Goal: Navigation & Orientation: Find specific page/section

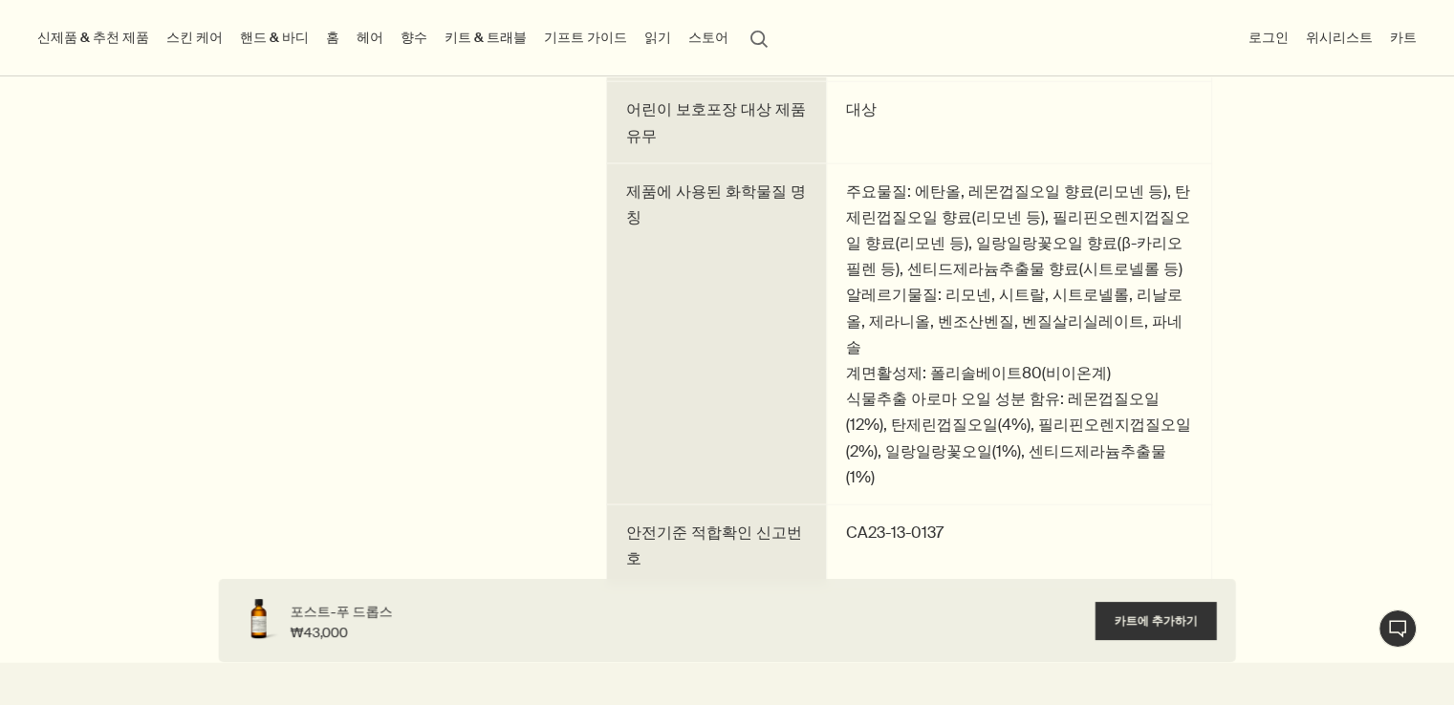
scroll to position [4397, 0]
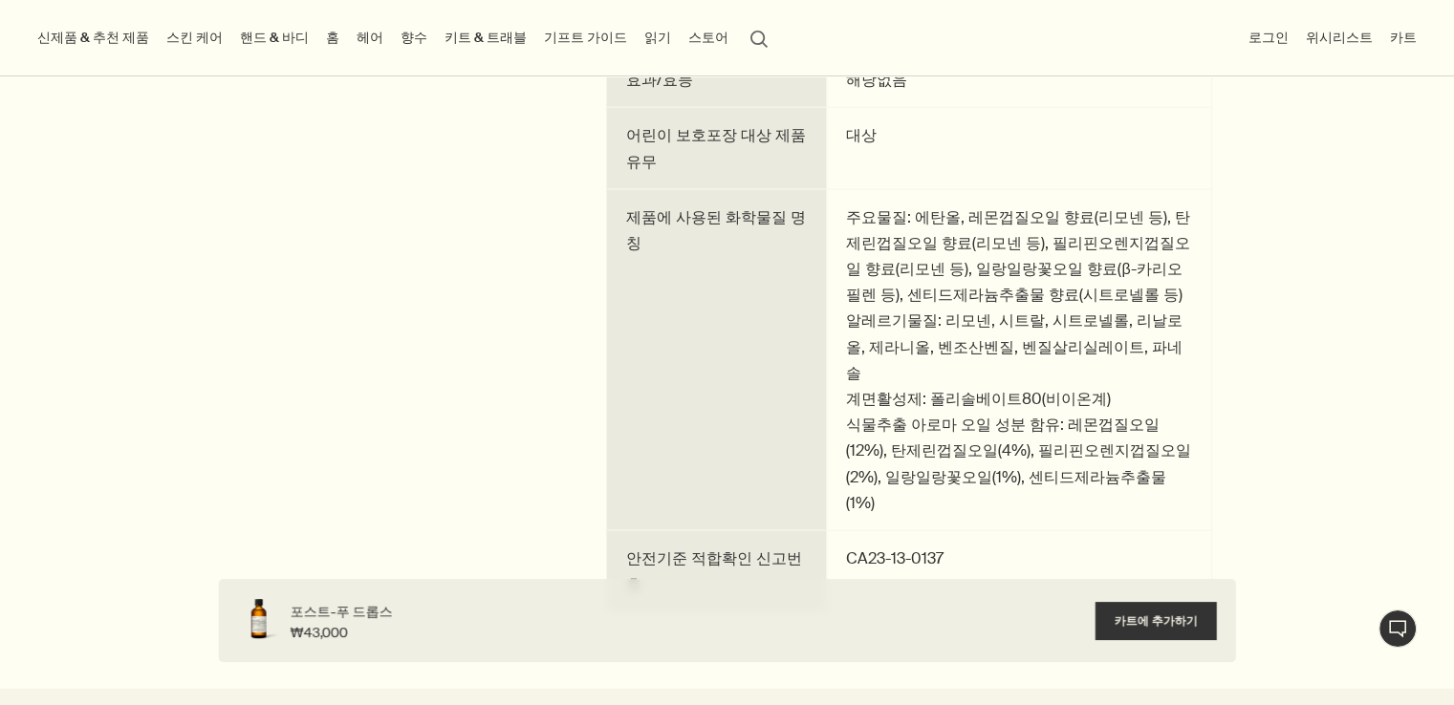
click at [322, 41] on link "홈" at bounding box center [332, 38] width 21 height 26
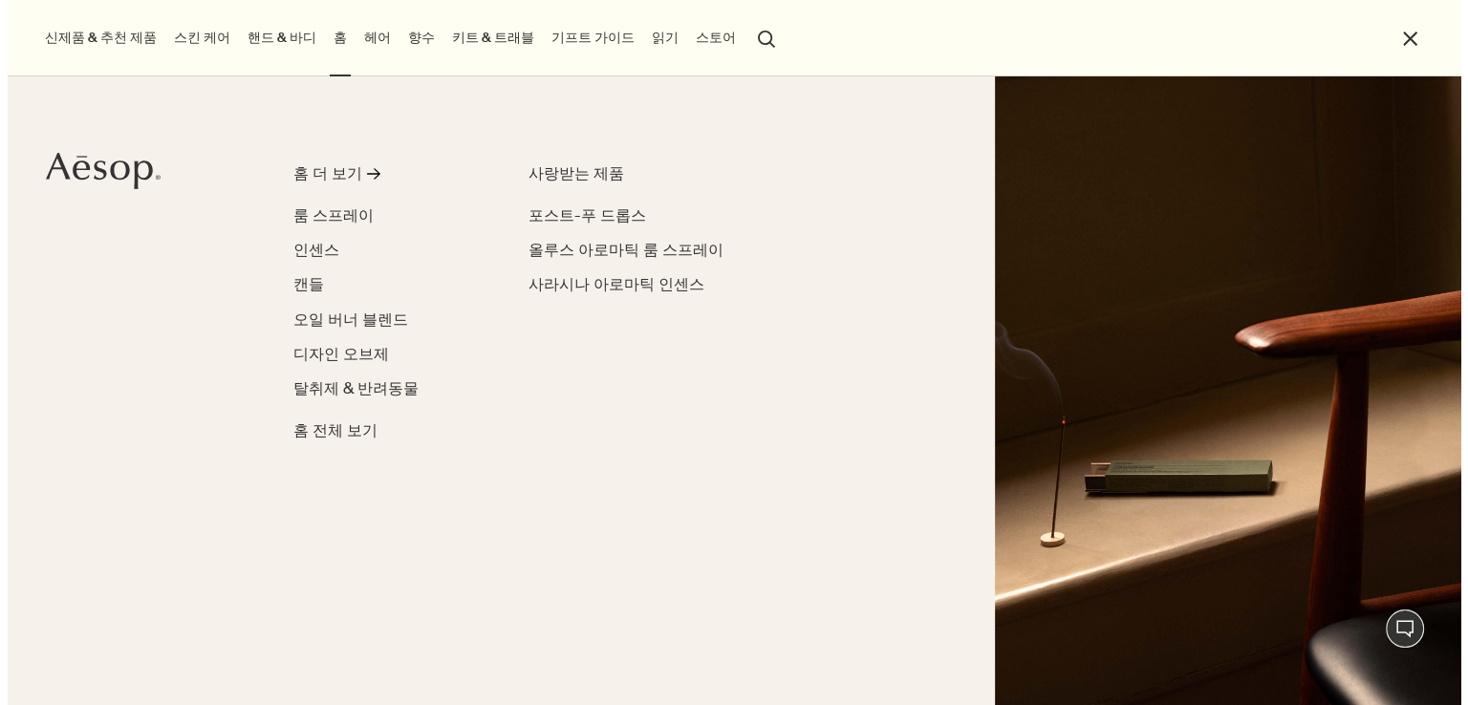
scroll to position [4405, 0]
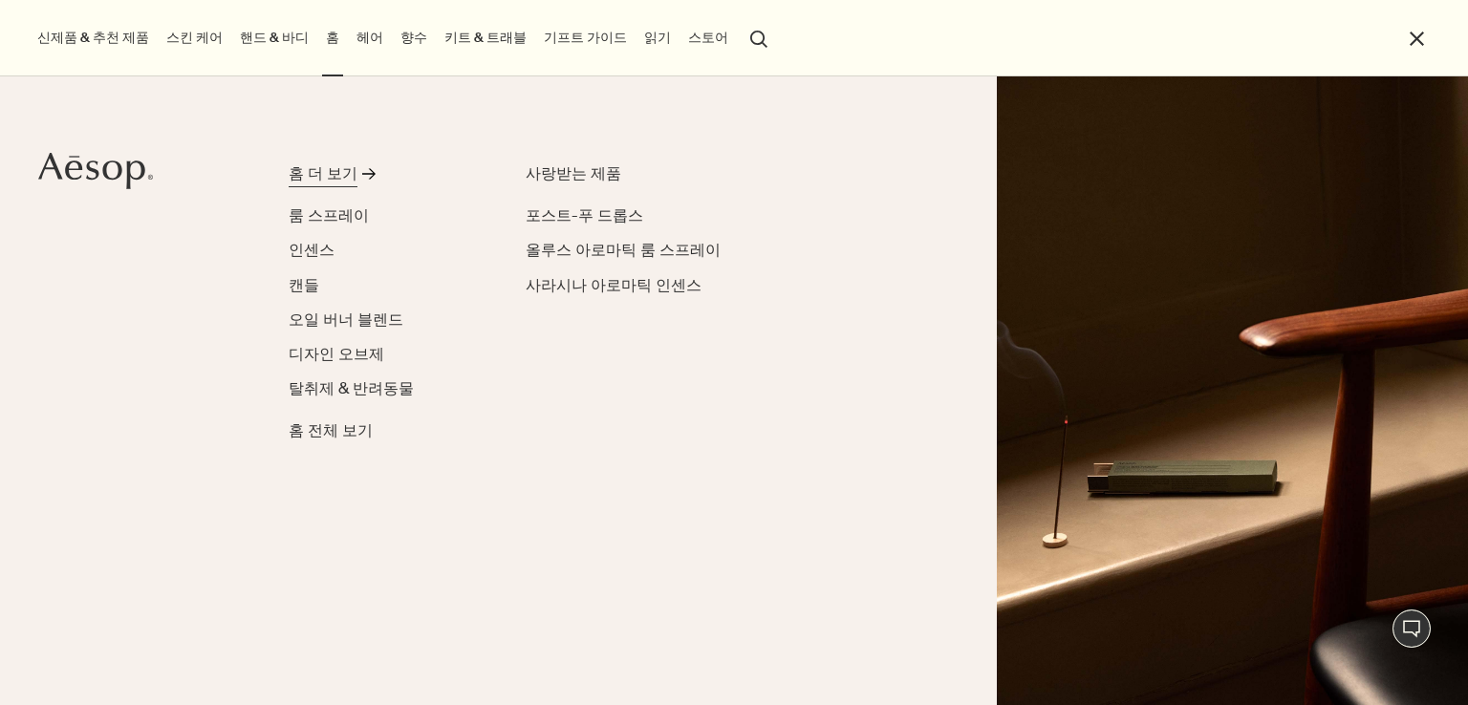
click at [316, 179] on div "홈 더 보기" at bounding box center [323, 173] width 69 height 23
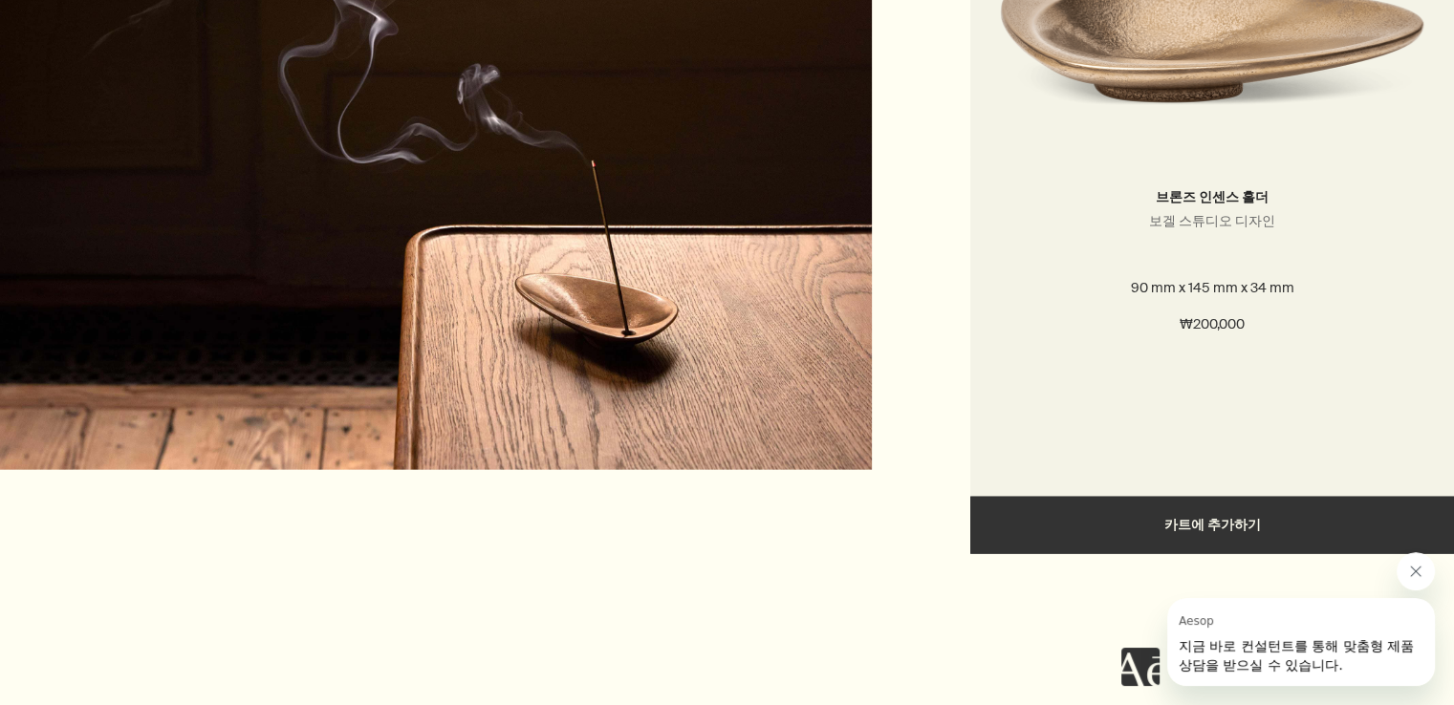
scroll to position [4301, 0]
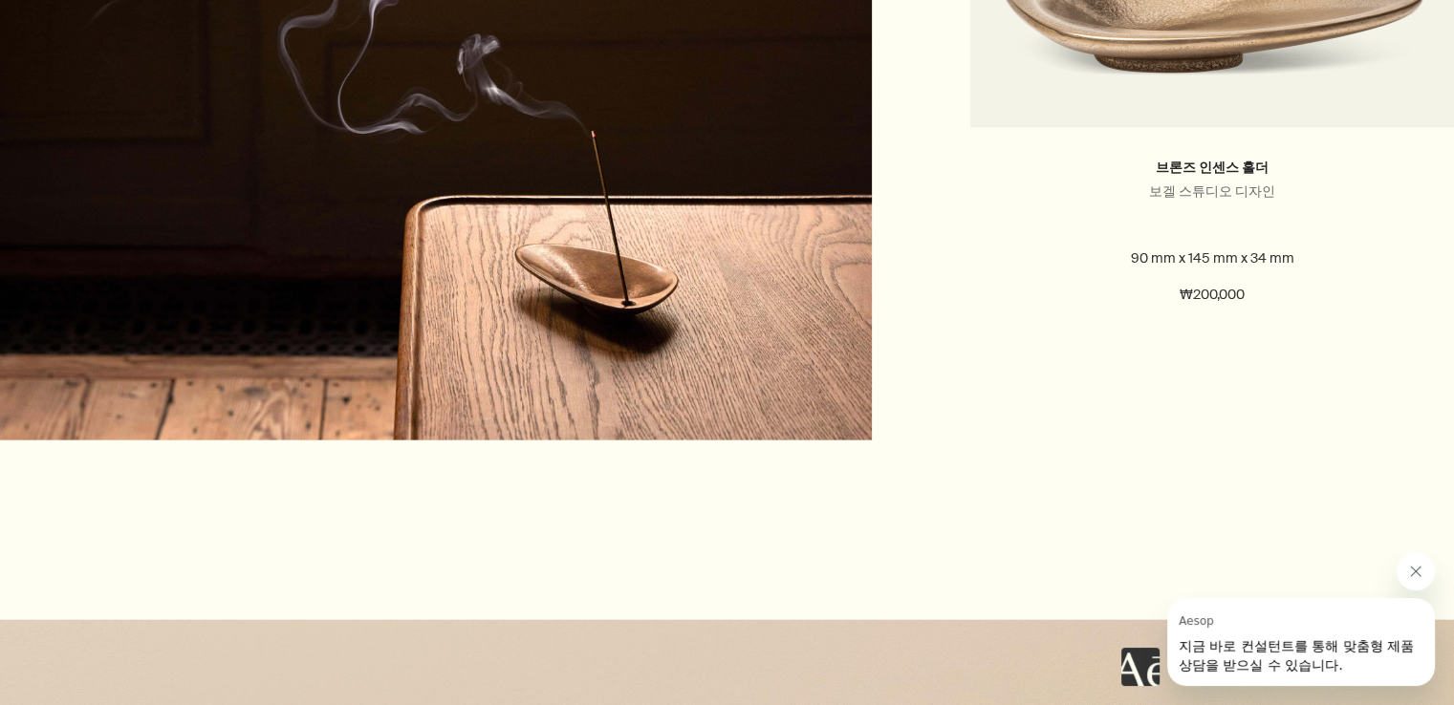
drag, startPoint x: 1416, startPoint y: 567, endPoint x: 1408, endPoint y: 556, distance: 13.0
click at [1417, 567] on icon "Aesop의 메시지 닫기" at bounding box center [1415, 571] width 15 height 15
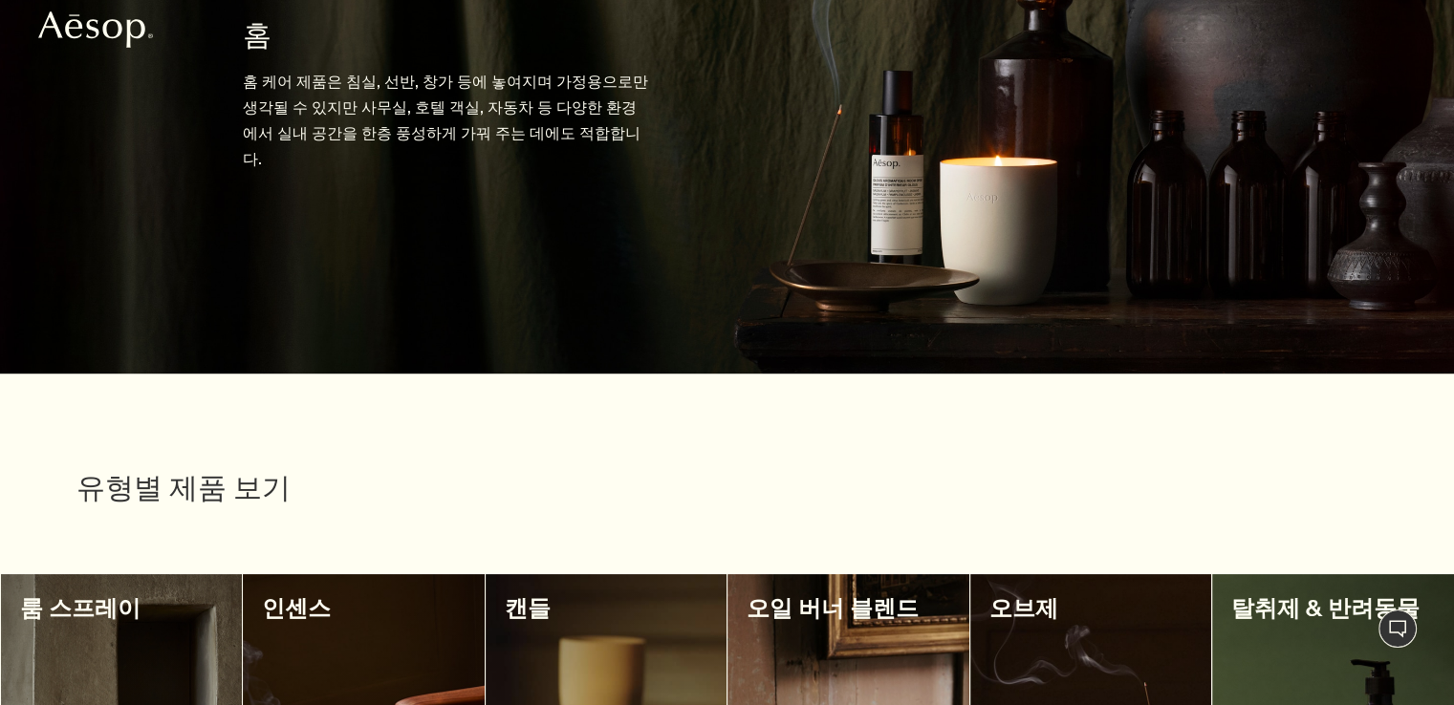
scroll to position [574, 0]
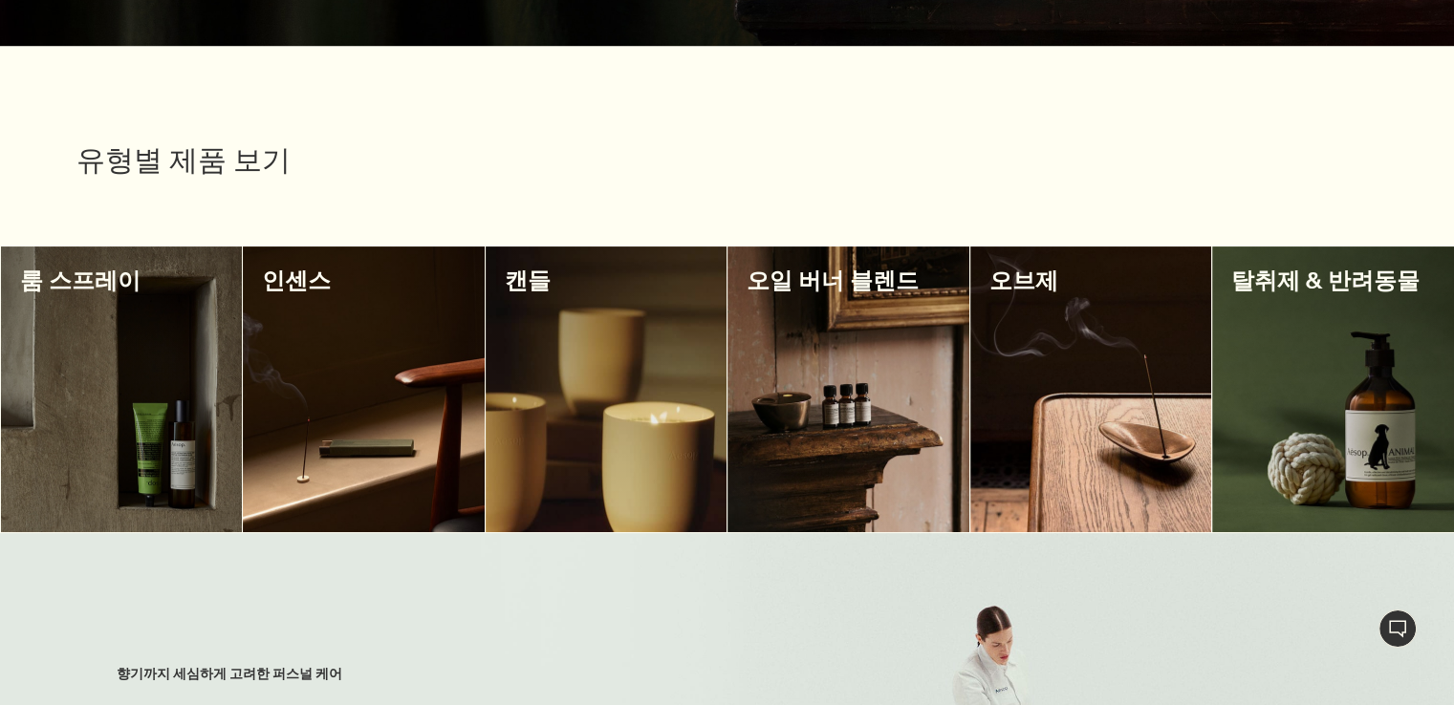
click at [791, 365] on div at bounding box center [848, 390] width 242 height 286
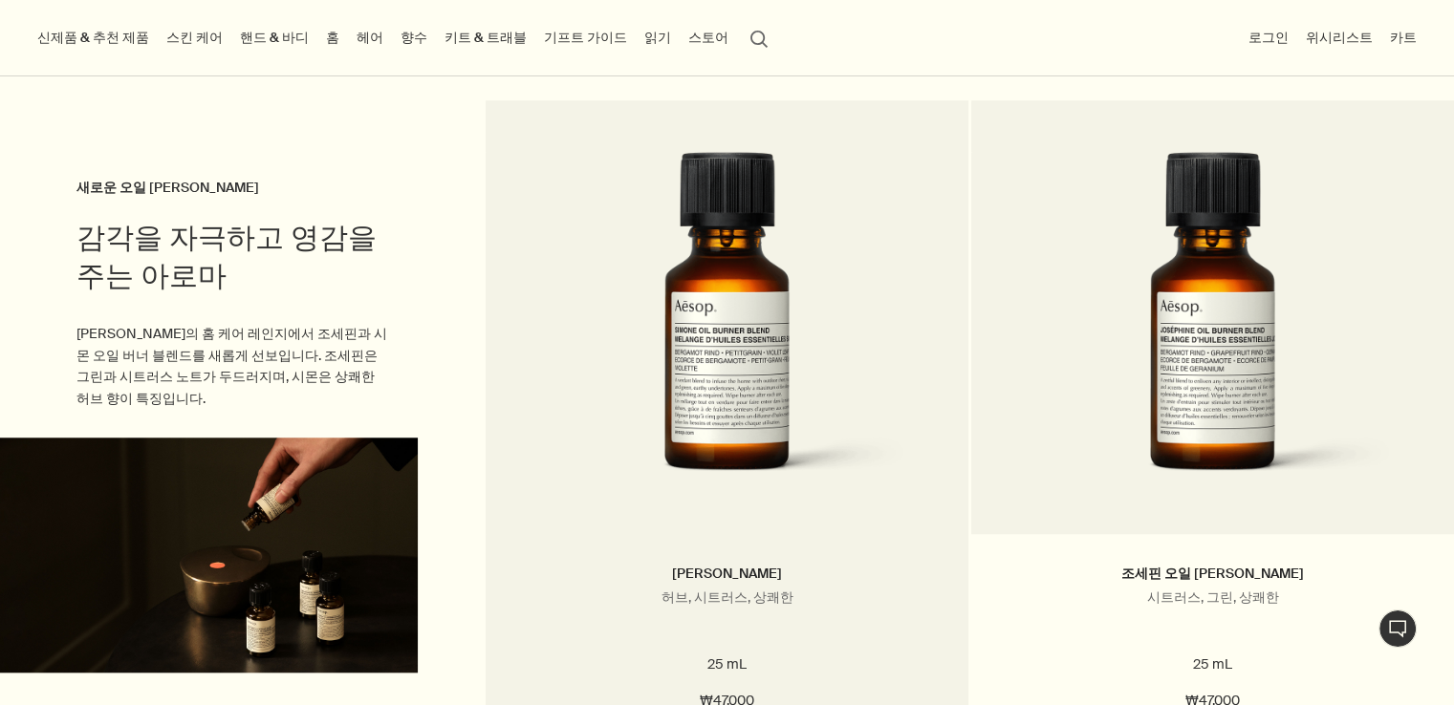
scroll to position [1529, 0]
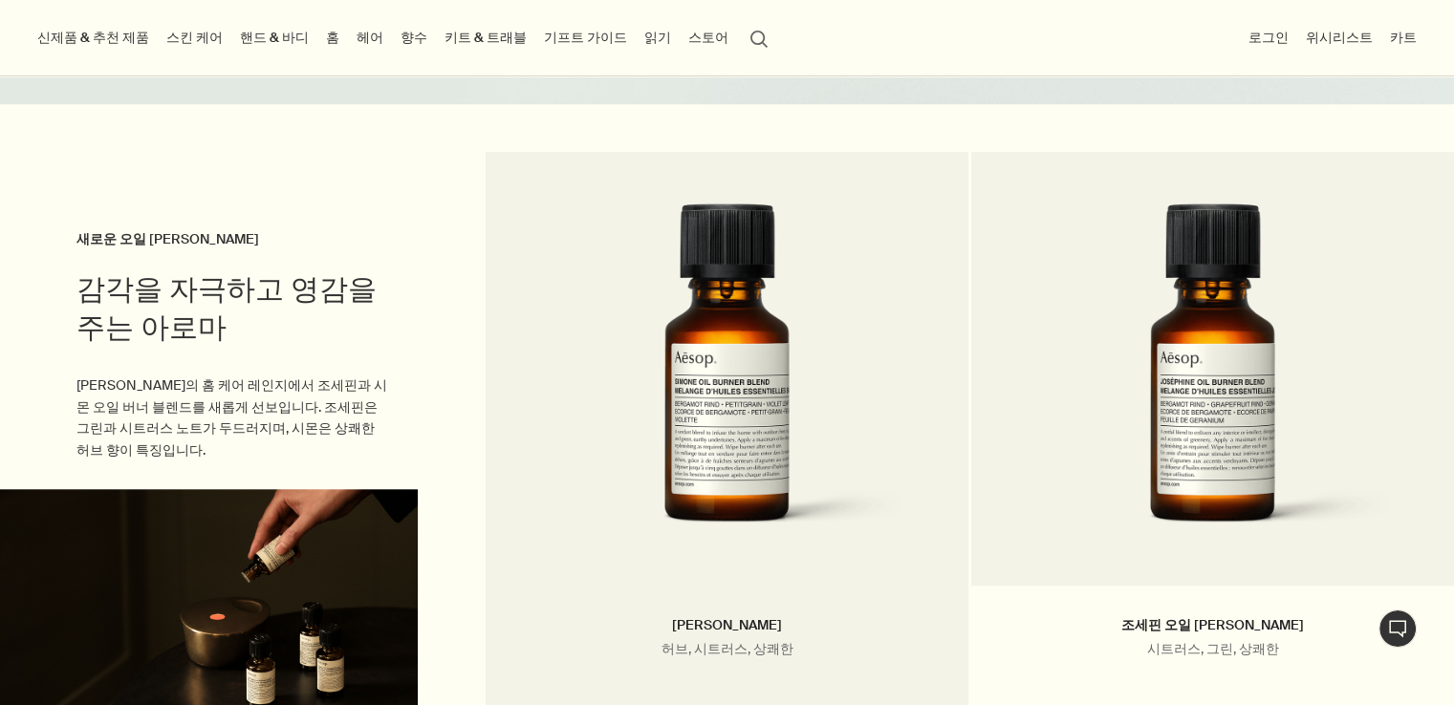
click at [677, 270] on img at bounding box center [727, 381] width 362 height 354
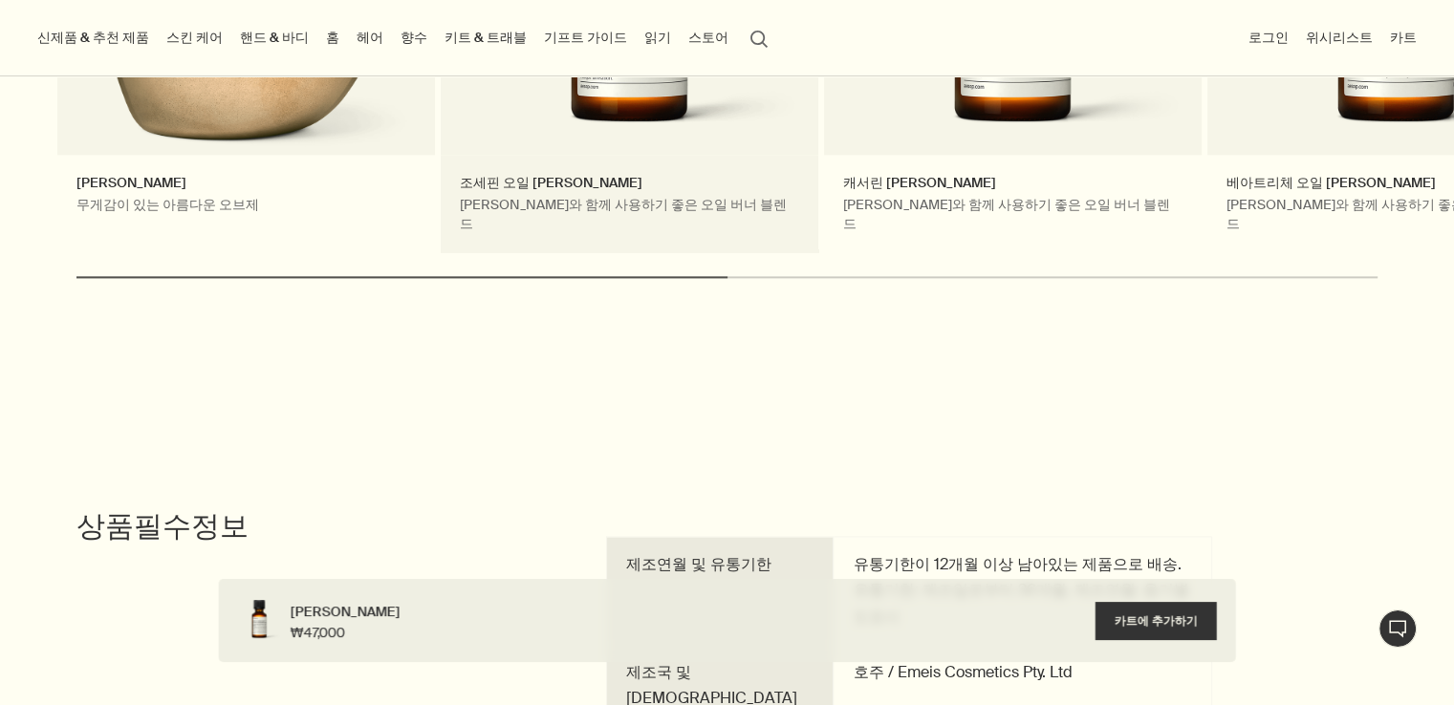
scroll to position [2294, 0]
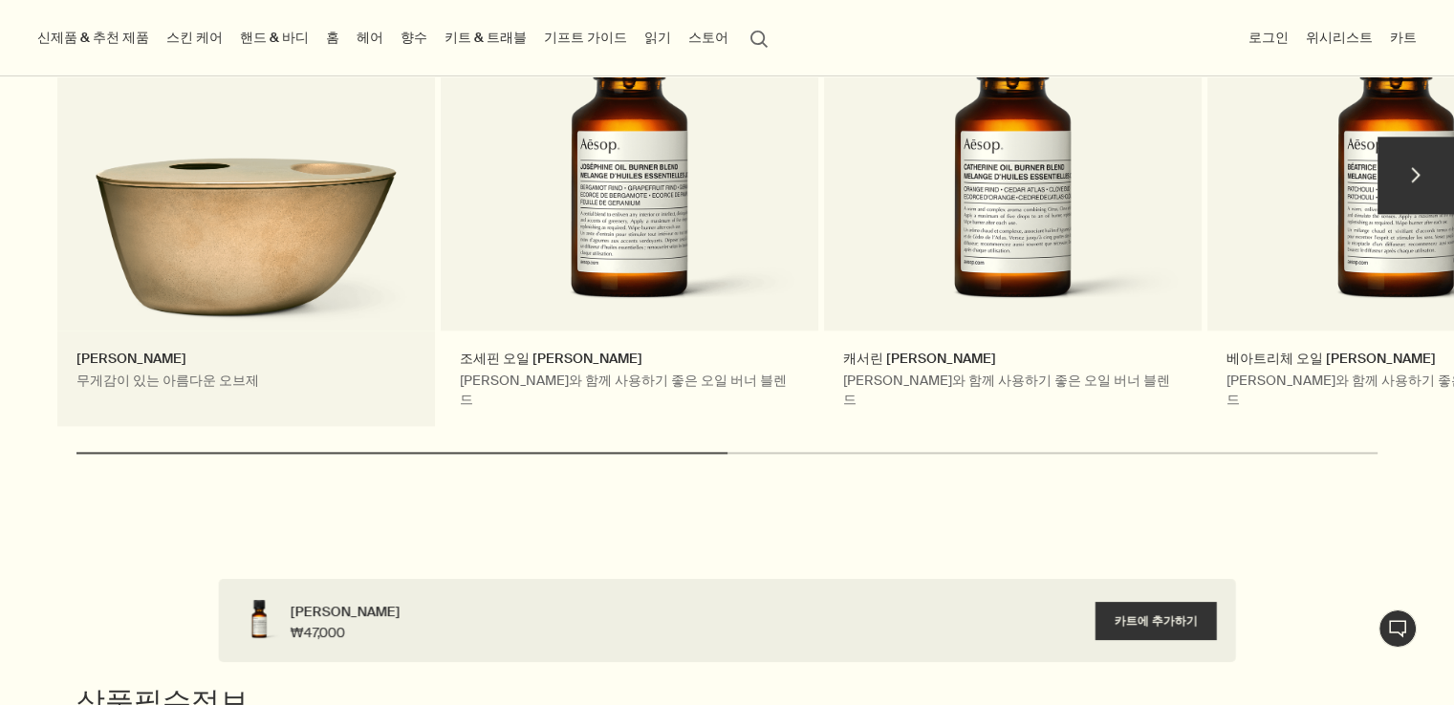
click at [287, 211] on link "브라스 오일 버너 무게감이 있는 아름다운 오브제" at bounding box center [246, 183] width 378 height 489
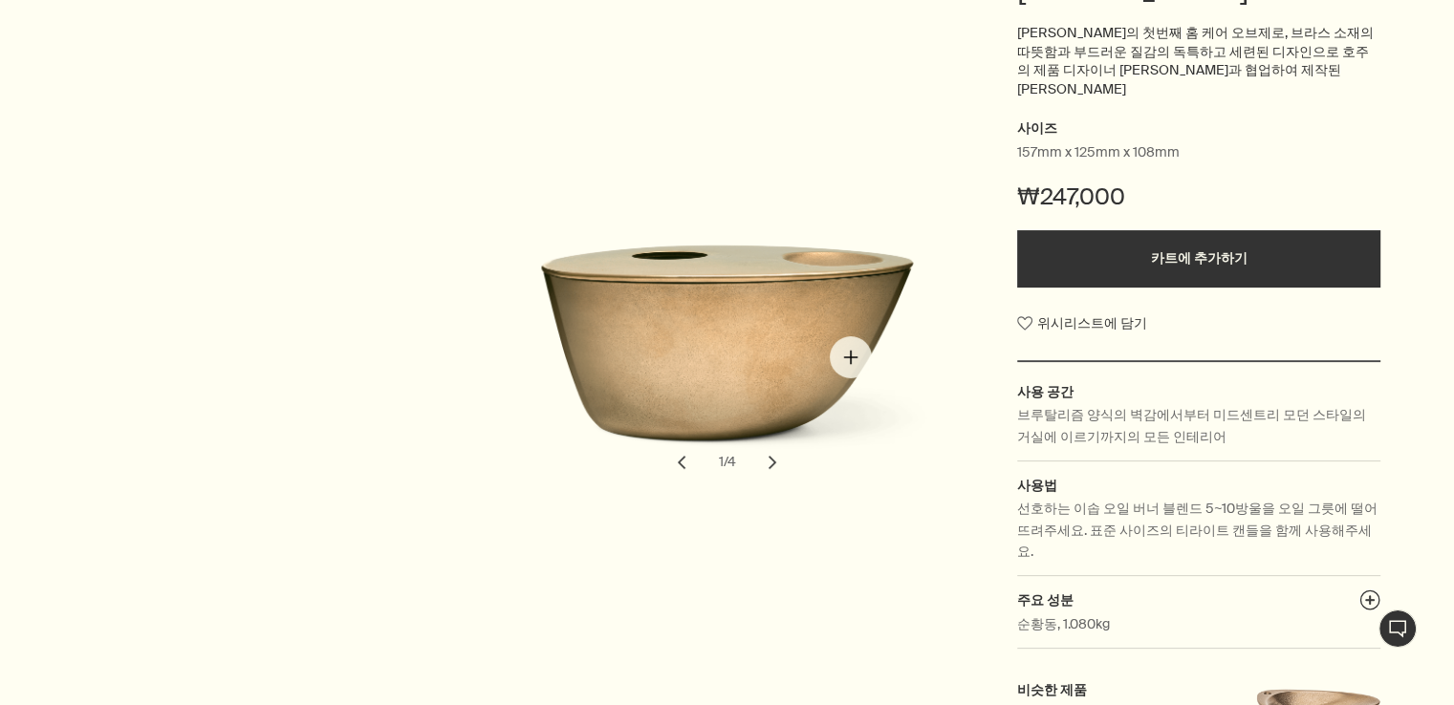
scroll to position [382, 0]
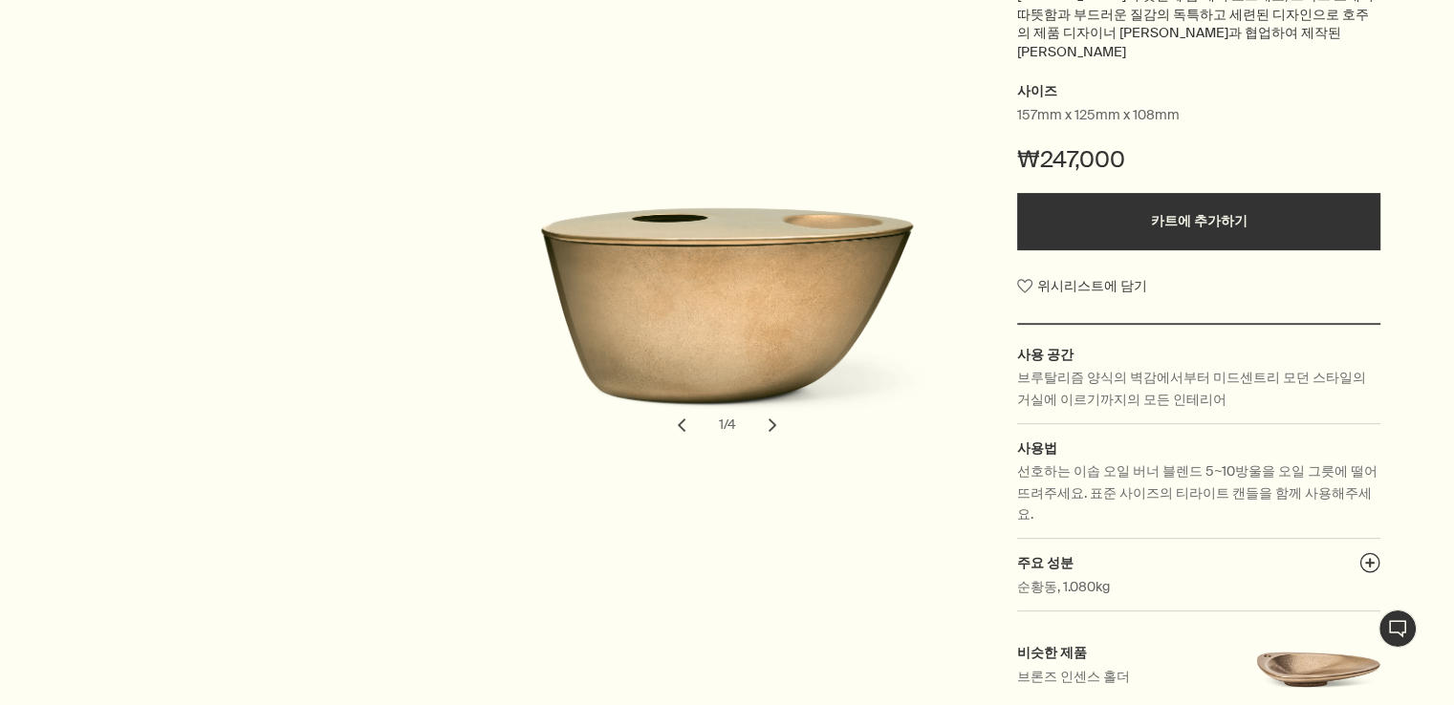
click at [776, 405] on button "chevron" at bounding box center [772, 425] width 42 height 42
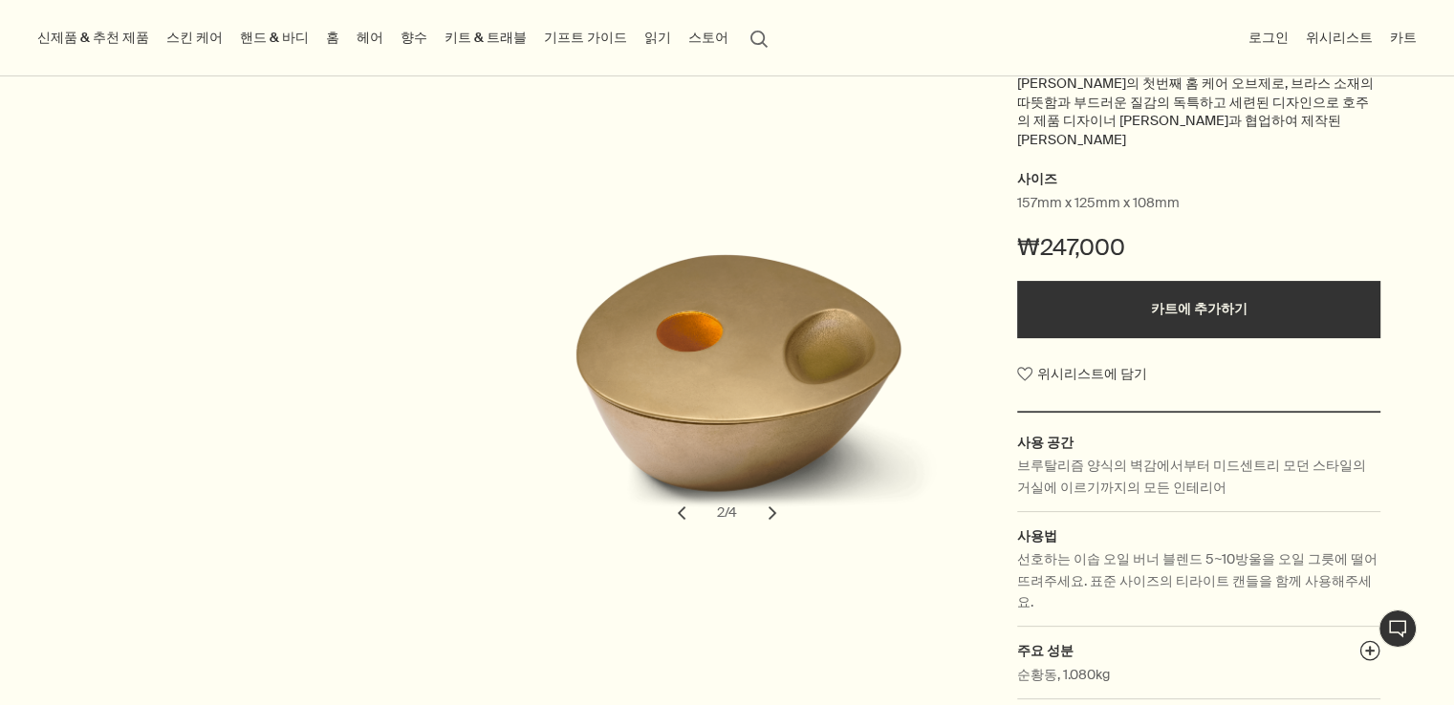
scroll to position [191, 0]
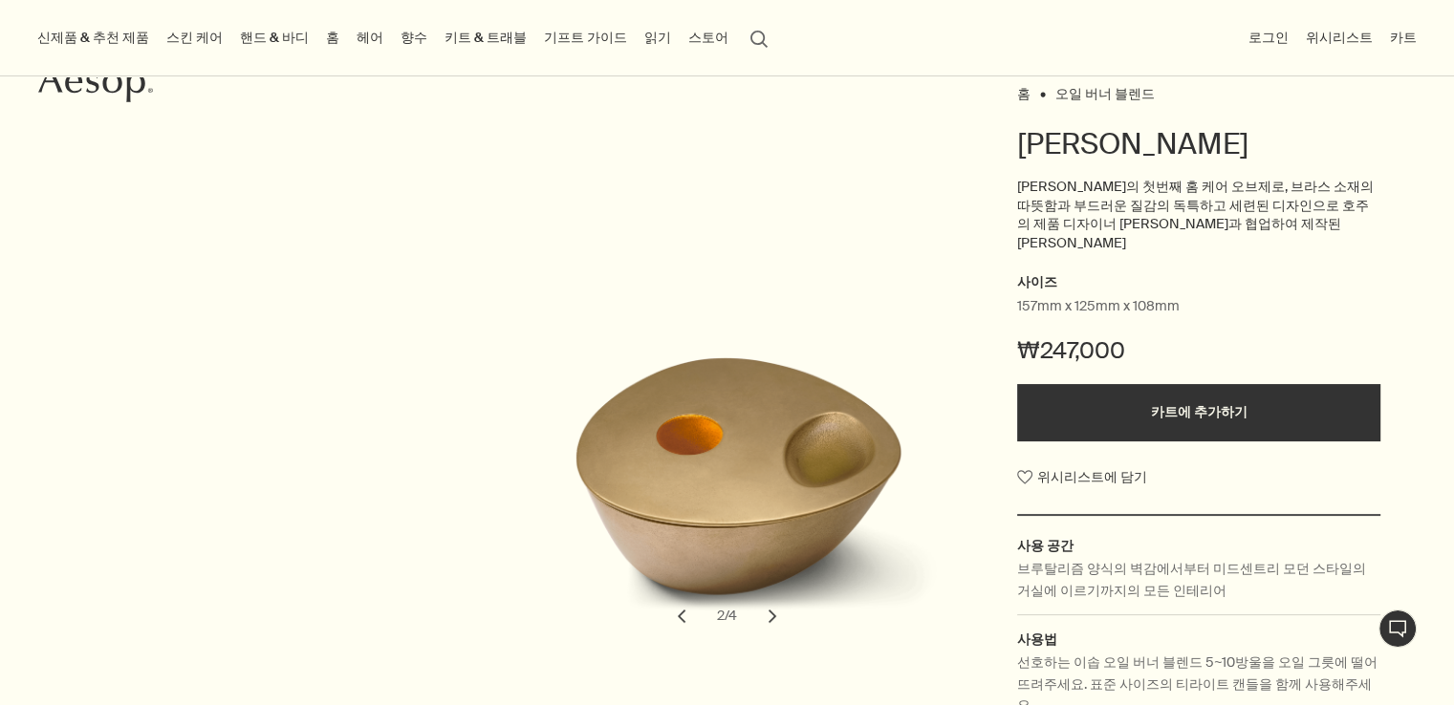
click at [777, 597] on button "chevron" at bounding box center [772, 616] width 42 height 42
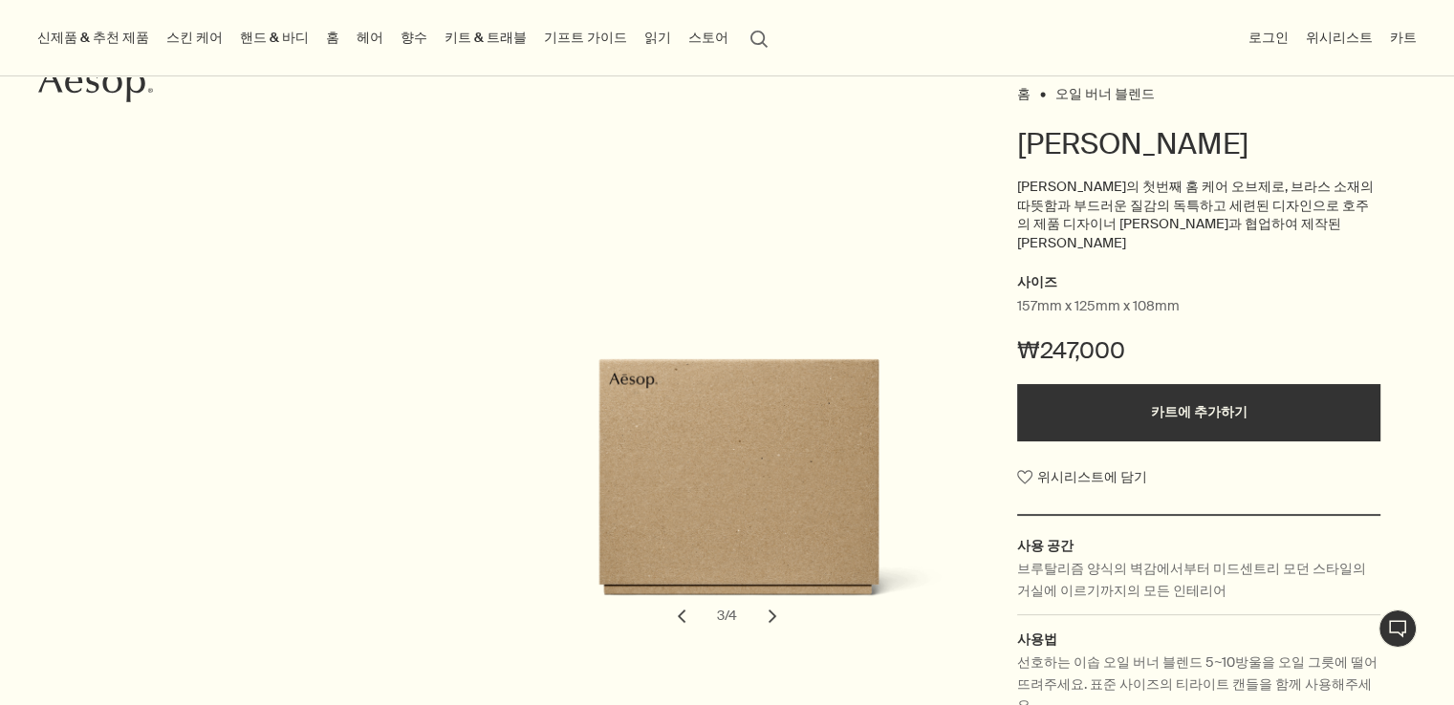
click at [776, 597] on button "chevron" at bounding box center [772, 616] width 42 height 42
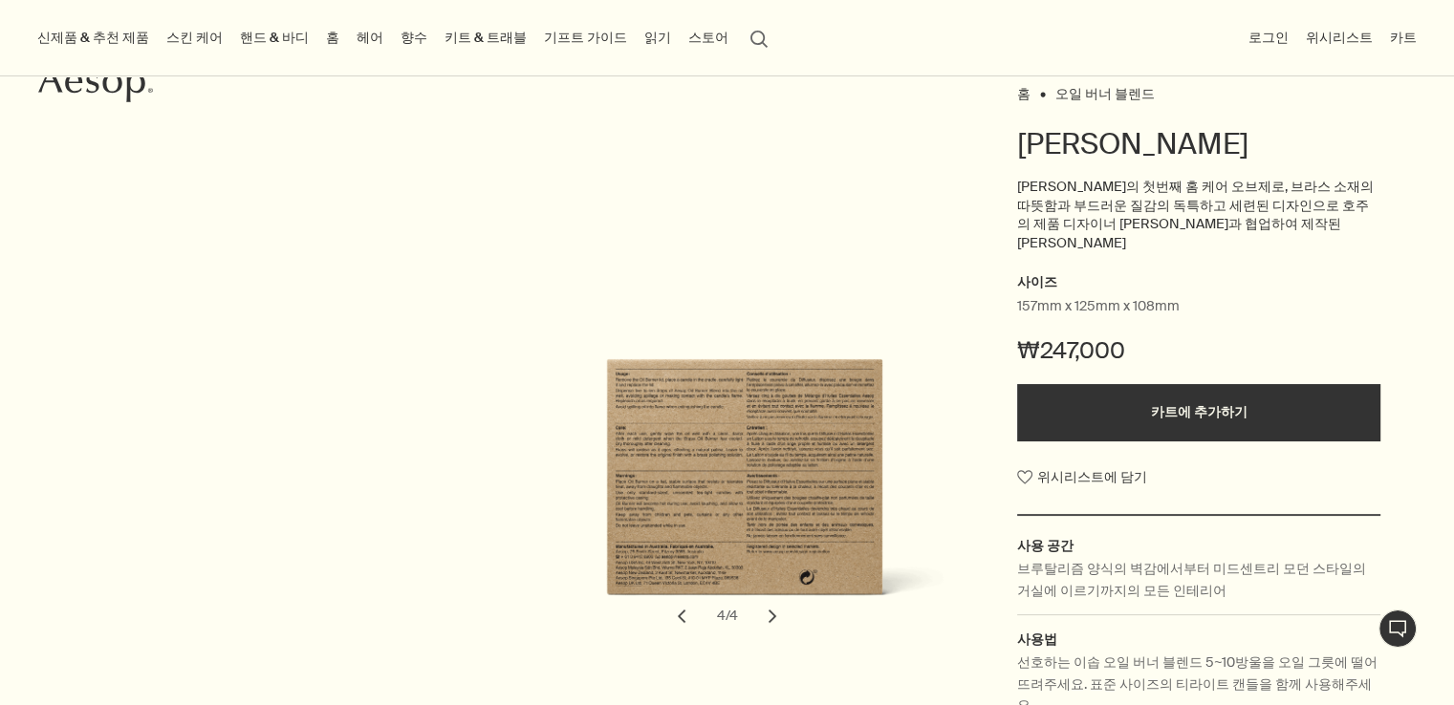
click at [776, 597] on button "chevron" at bounding box center [772, 616] width 42 height 42
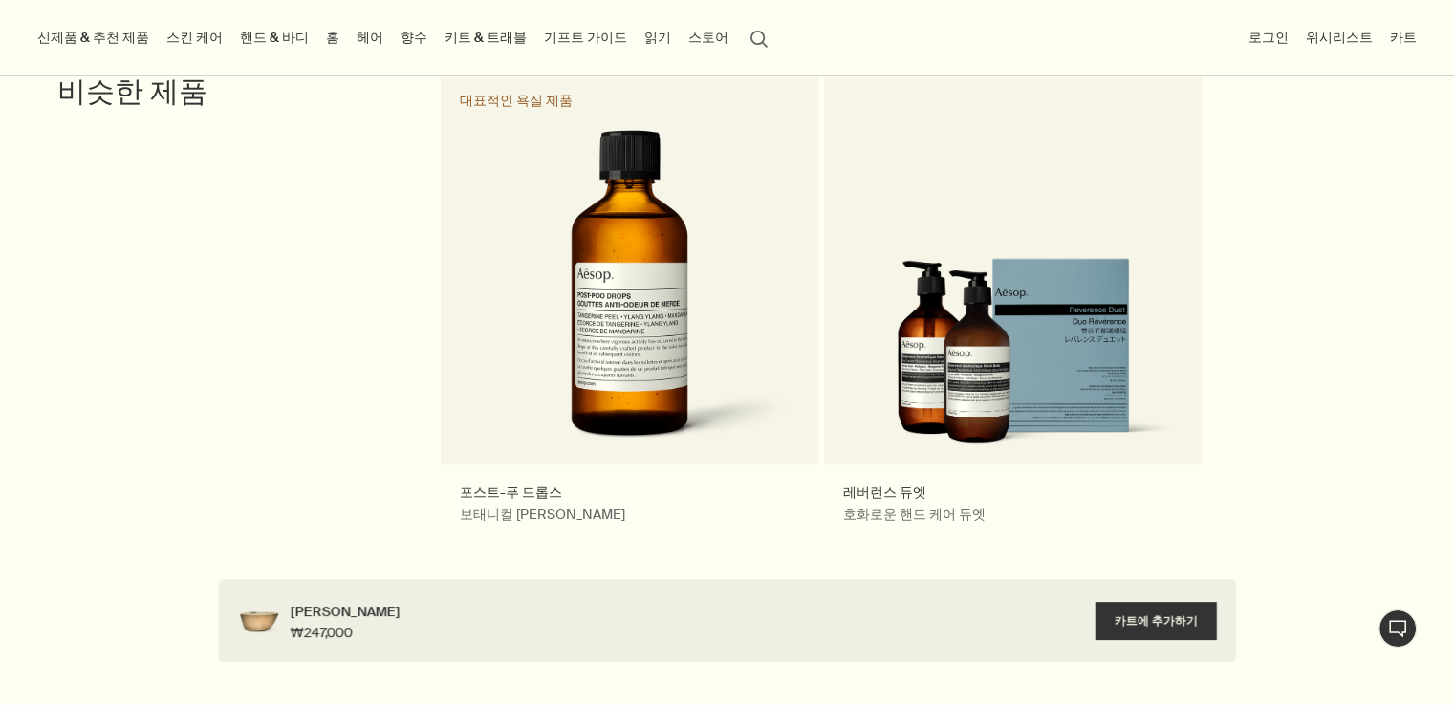
scroll to position [2103, 0]
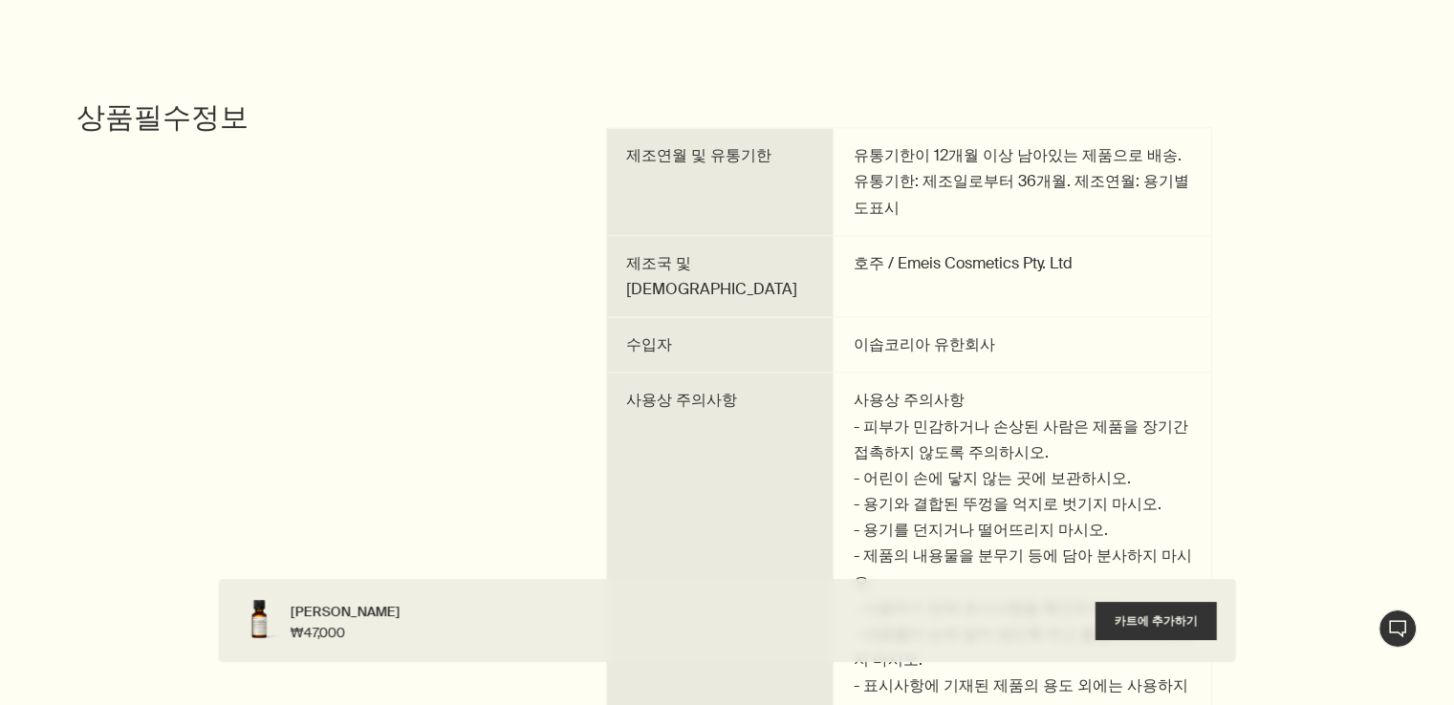
scroll to position [3059, 0]
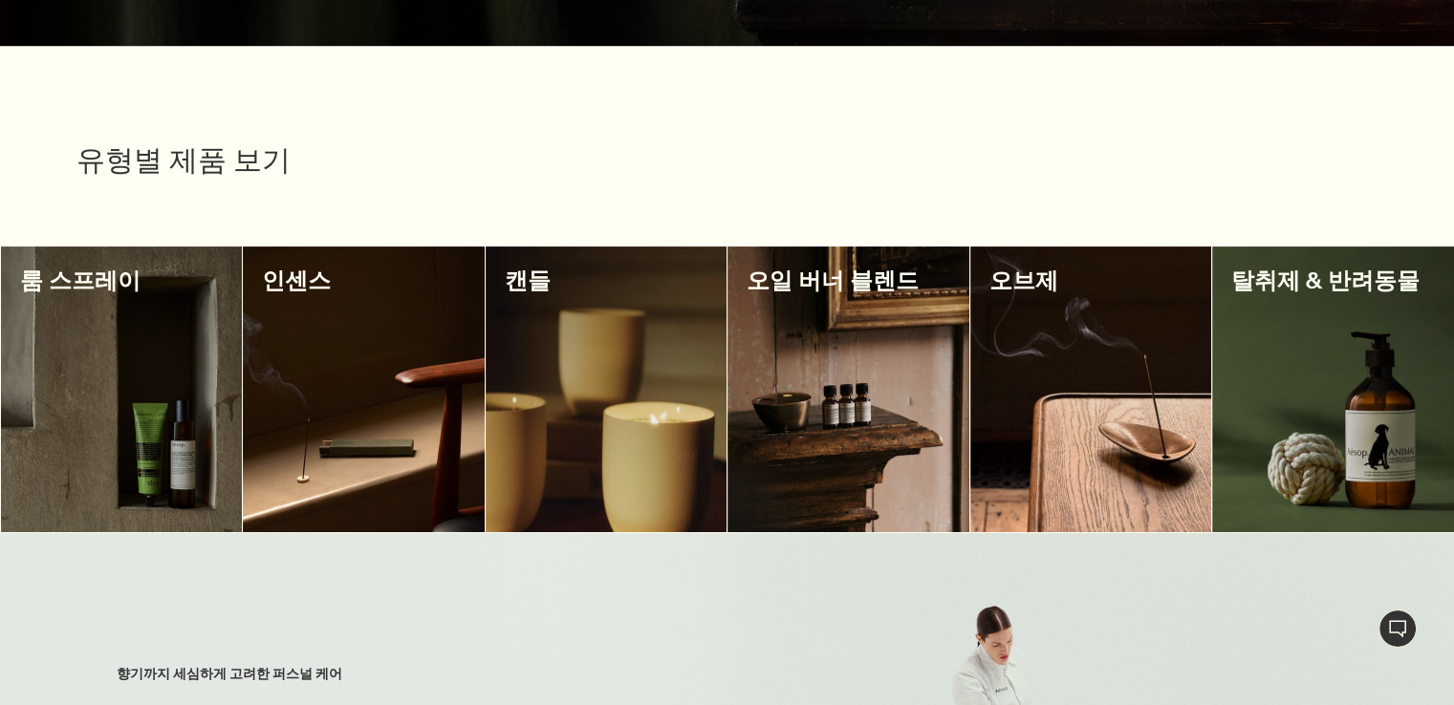
click at [134, 383] on div at bounding box center [122, 390] width 242 height 286
